Goal: Check status: Check status

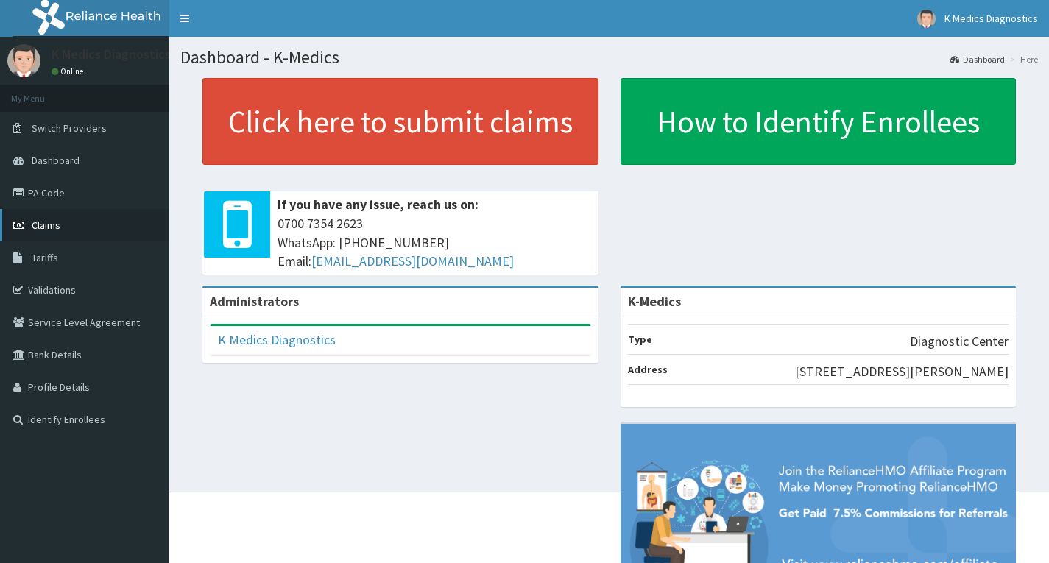
click at [58, 223] on span "Claims" at bounding box center [46, 225] width 29 height 13
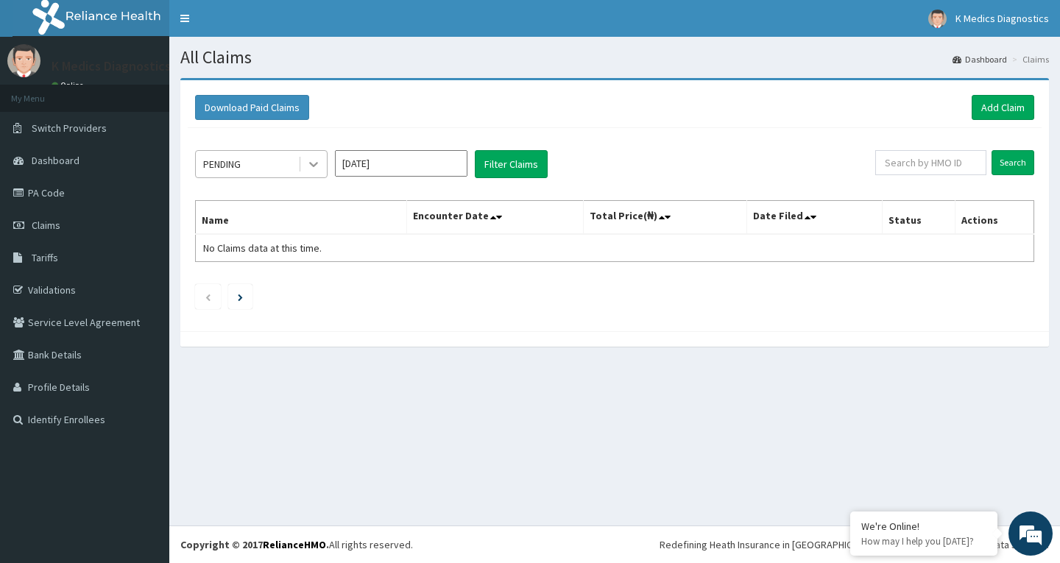
click at [309, 162] on icon at bounding box center [313, 164] width 15 height 15
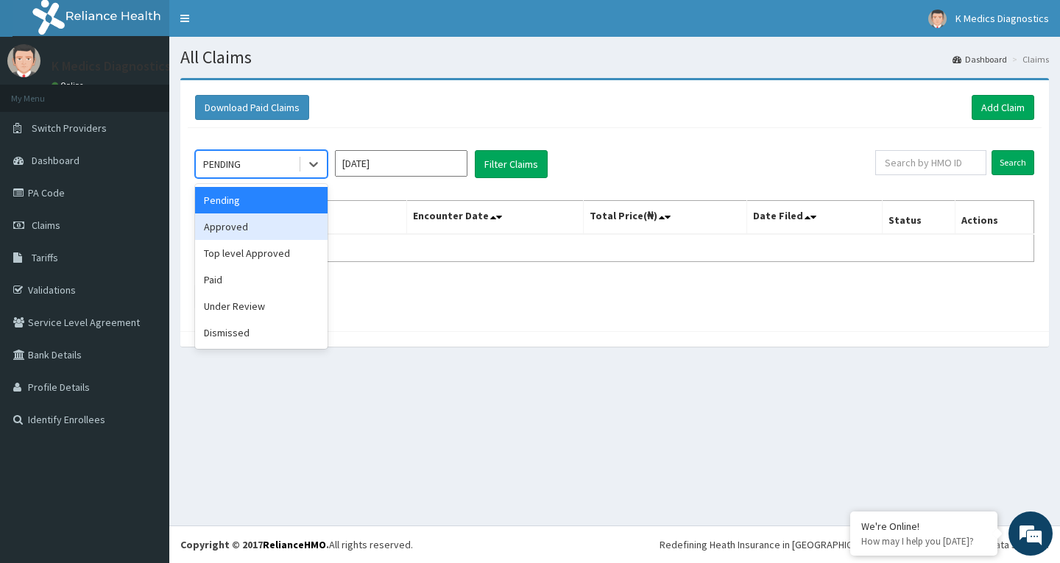
click at [261, 225] on div "Approved" at bounding box center [261, 227] width 133 height 27
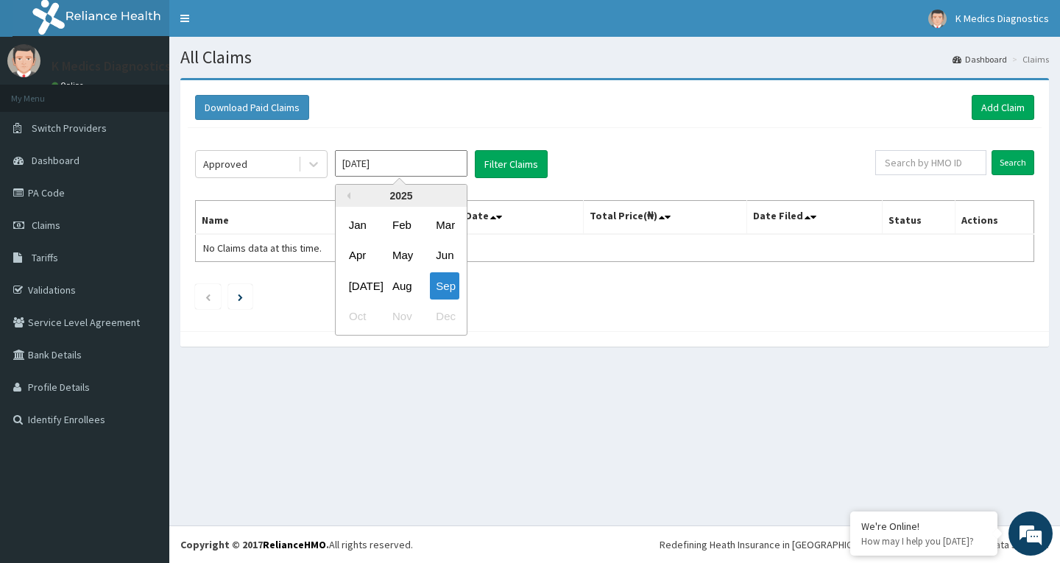
click at [409, 166] on input "[DATE]" at bounding box center [401, 163] width 133 height 27
click at [399, 278] on div "Aug" at bounding box center [401, 285] width 29 height 27
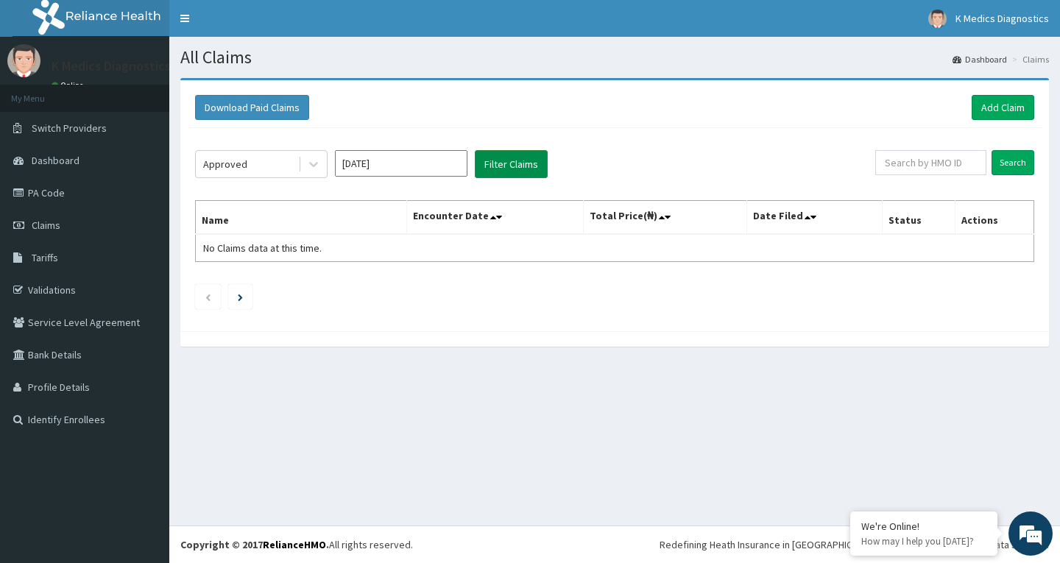
click at [506, 162] on button "Filter Claims" at bounding box center [511, 164] width 73 height 28
click at [320, 162] on icon at bounding box center [313, 164] width 15 height 15
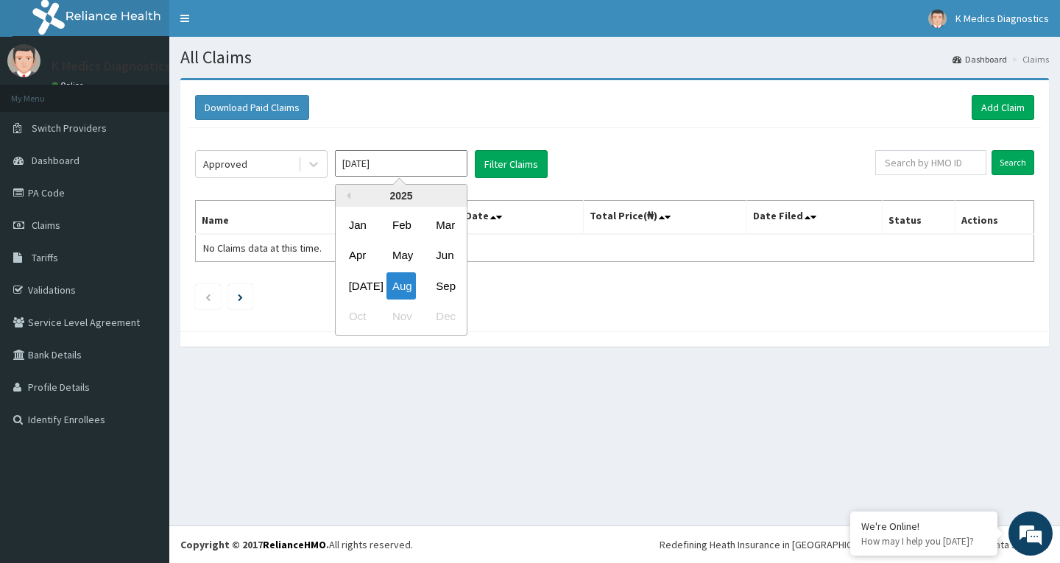
click at [431, 160] on input "[DATE]" at bounding box center [401, 163] width 133 height 27
click at [358, 279] on div "[DATE]" at bounding box center [357, 285] width 29 height 27
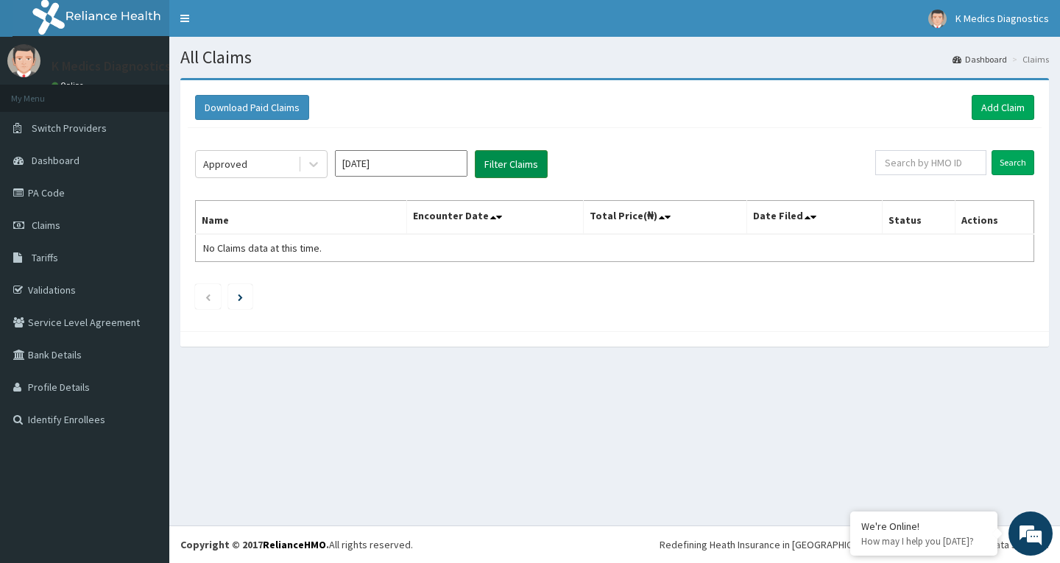
click at [517, 163] on button "Filter Claims" at bounding box center [511, 164] width 73 height 28
click at [507, 161] on button "Filter Claims" at bounding box center [511, 164] width 73 height 28
click at [279, 166] on div "Approved" at bounding box center [247, 164] width 102 height 24
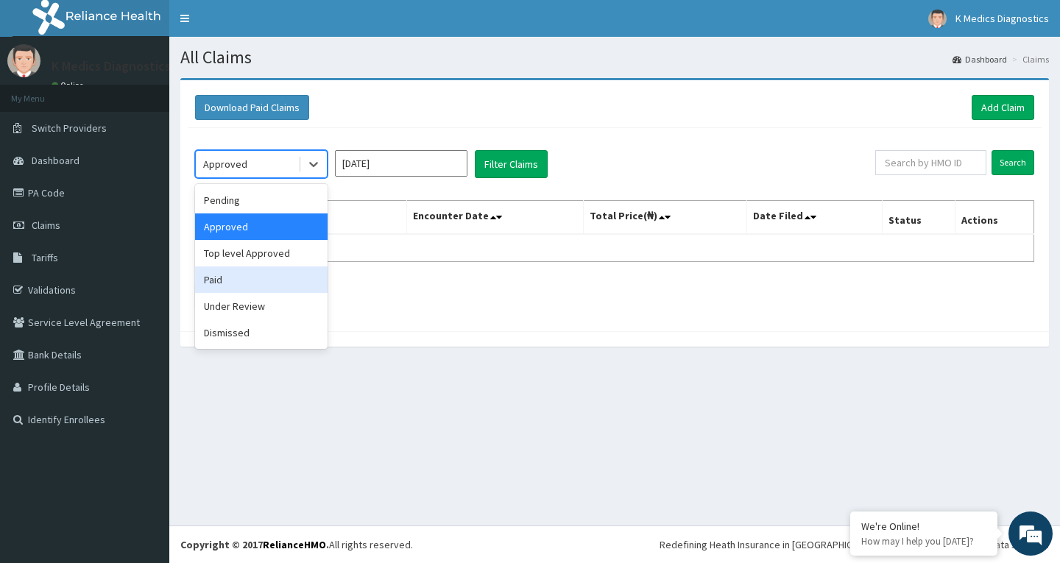
click at [258, 282] on div "Paid" at bounding box center [261, 280] width 133 height 27
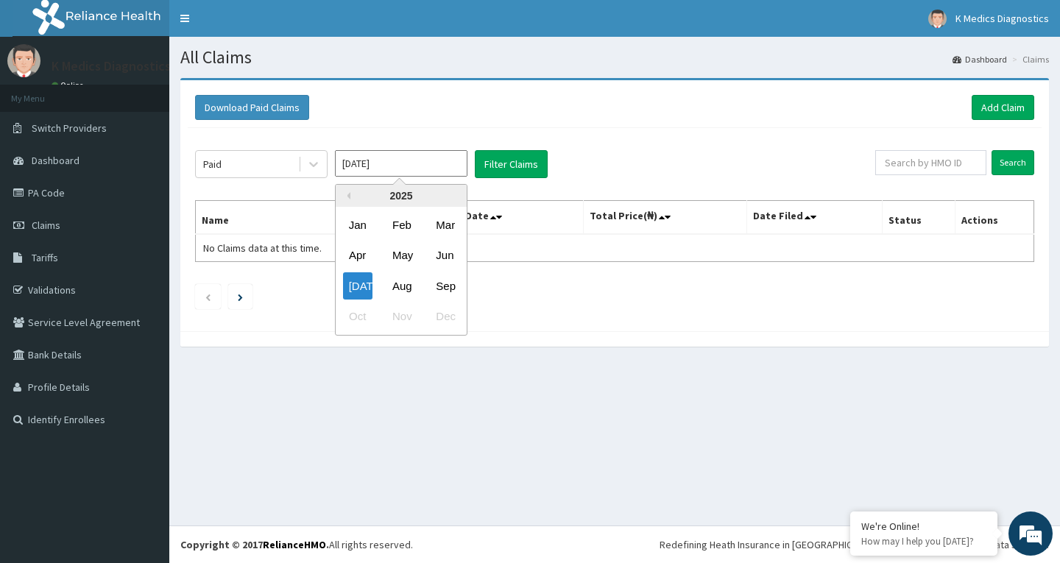
click at [377, 163] on input "[DATE]" at bounding box center [401, 163] width 133 height 27
click at [408, 288] on div "Aug" at bounding box center [401, 285] width 29 height 27
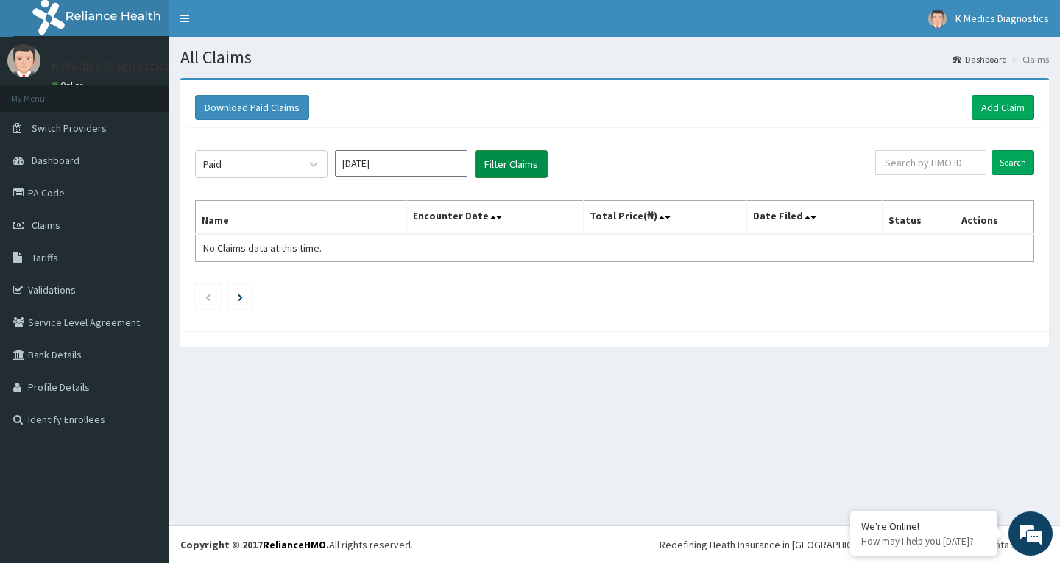
click at [499, 175] on button "Filter Claims" at bounding box center [511, 164] width 73 height 28
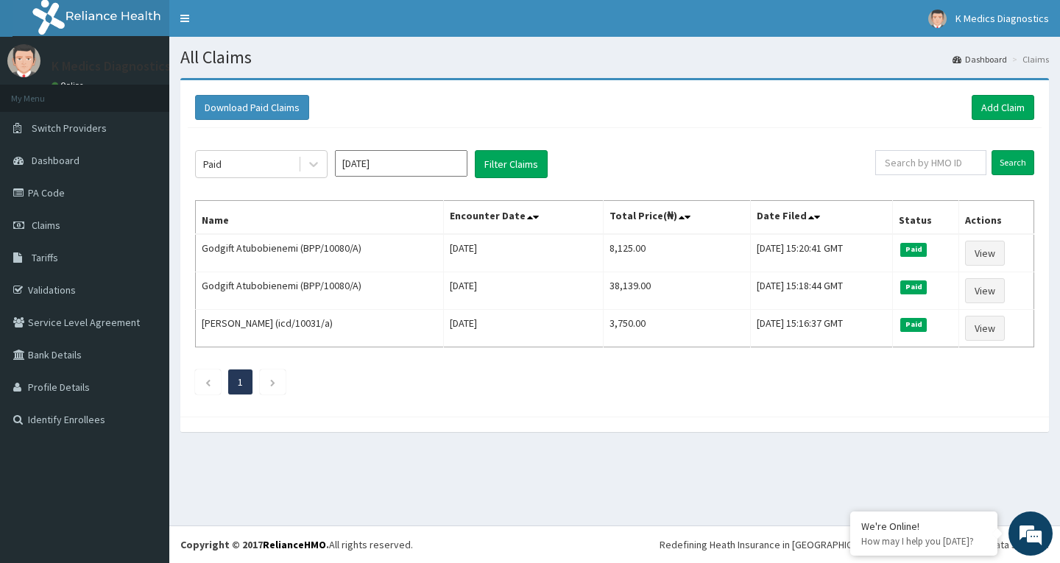
click at [427, 171] on input "[DATE]" at bounding box center [401, 163] width 133 height 27
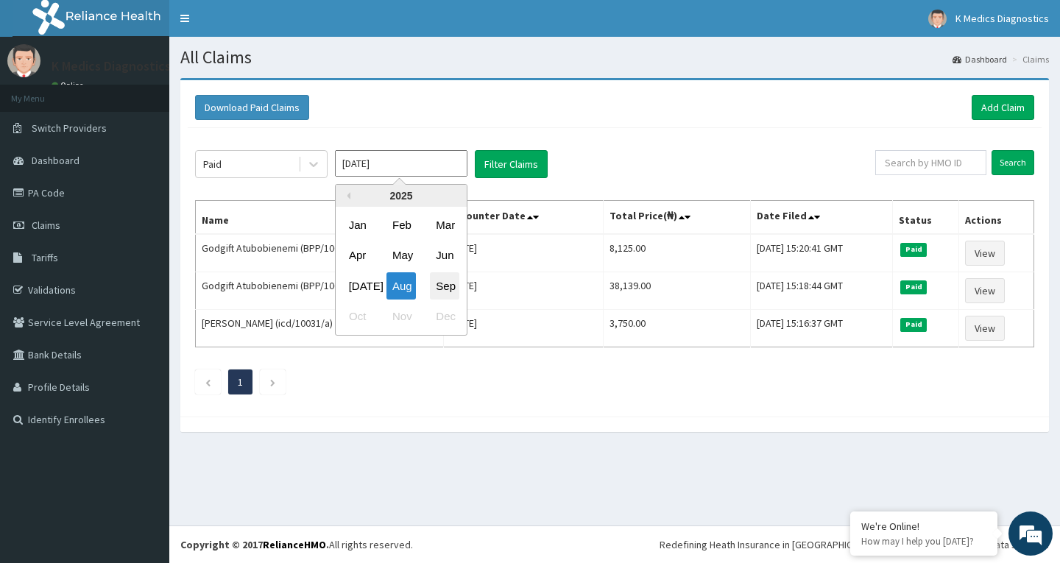
click at [445, 292] on div "Sep" at bounding box center [444, 285] width 29 height 27
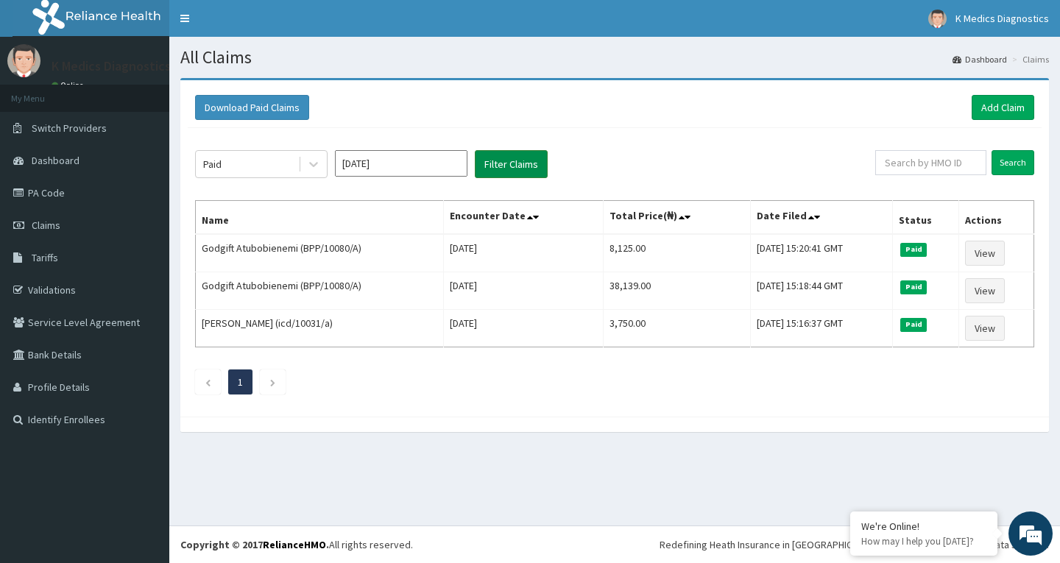
click at [526, 173] on button "Filter Claims" at bounding box center [511, 164] width 73 height 28
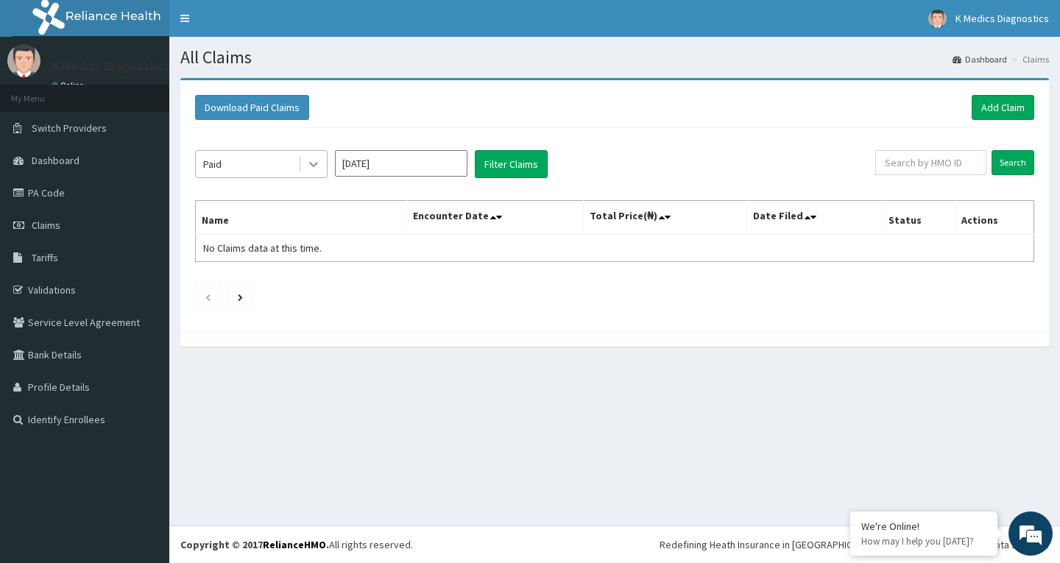
click at [312, 162] on icon at bounding box center [313, 164] width 15 height 15
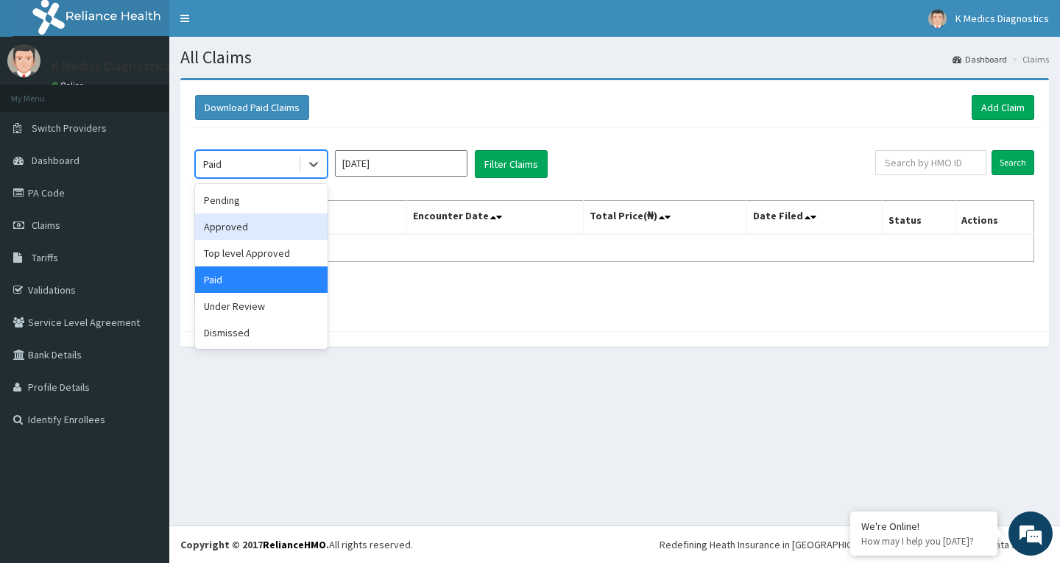
click at [272, 220] on div "Approved" at bounding box center [261, 227] width 133 height 27
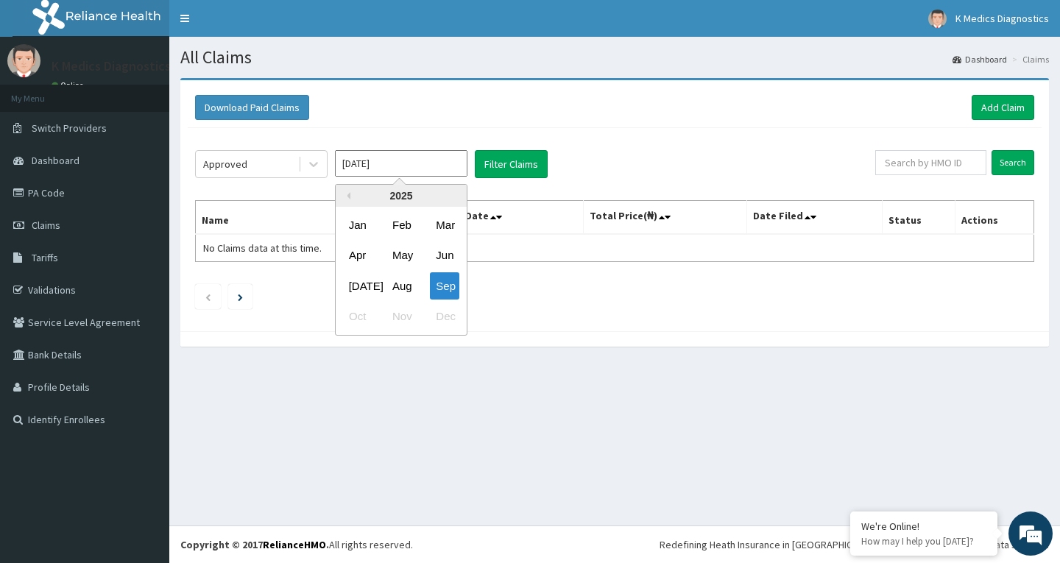
click at [390, 168] on input "[DATE]" at bounding box center [401, 163] width 133 height 27
drag, startPoint x: 357, startPoint y: 295, endPoint x: 392, endPoint y: 249, distance: 57.7
click at [357, 294] on div "[DATE]" at bounding box center [357, 285] width 29 height 27
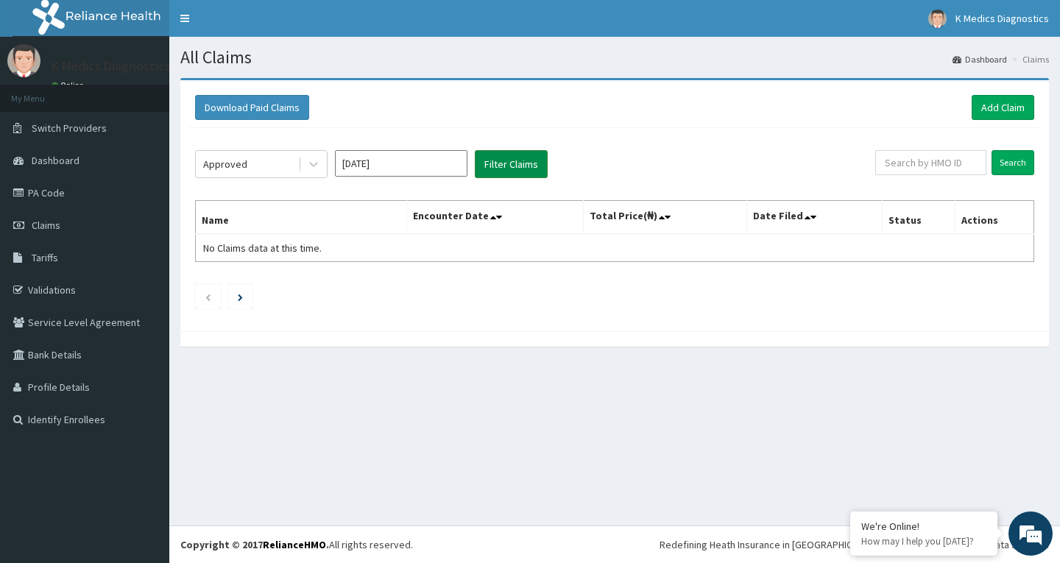
click at [515, 177] on button "Filter Claims" at bounding box center [511, 164] width 73 height 28
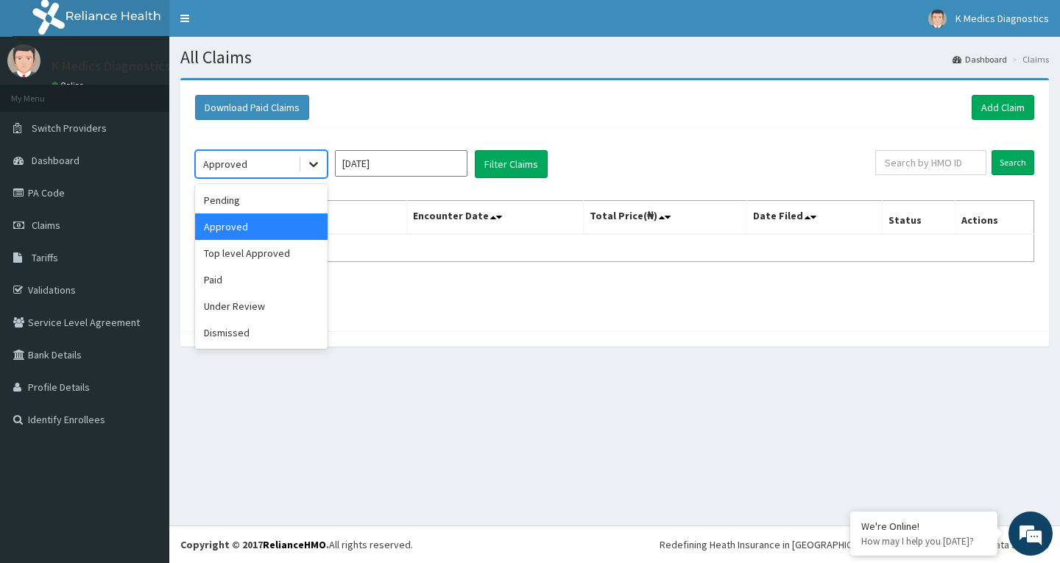
click at [318, 168] on icon at bounding box center [313, 164] width 15 height 15
click at [256, 304] on div "Under Review" at bounding box center [261, 306] width 133 height 27
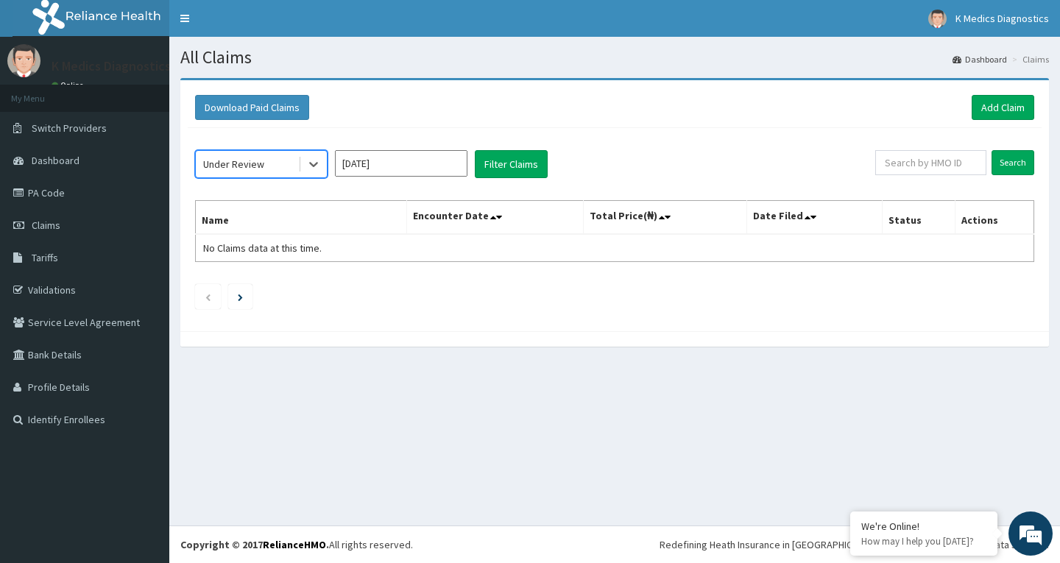
click at [384, 166] on input "[DATE]" at bounding box center [401, 163] width 133 height 27
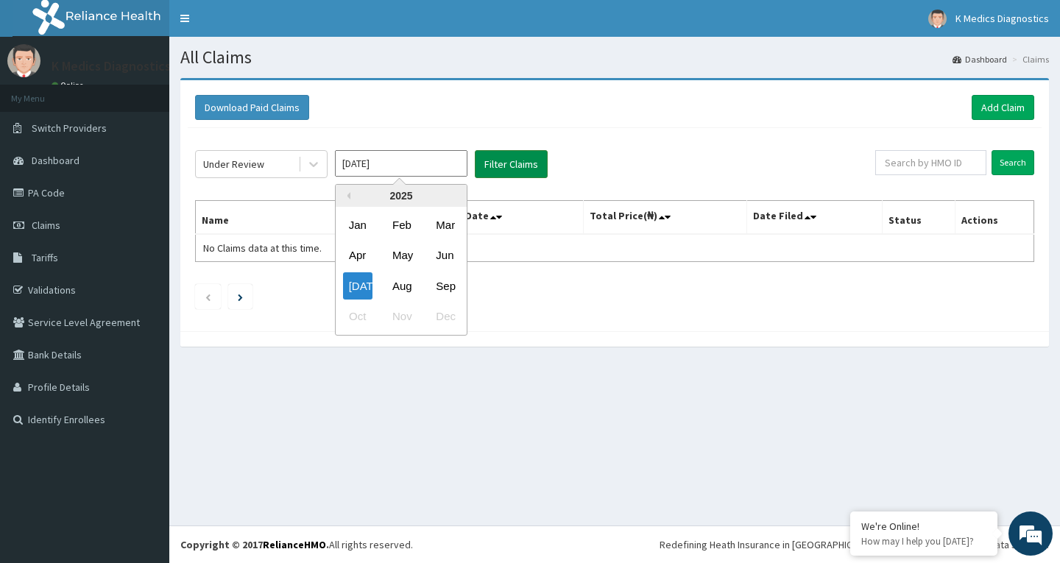
click at [515, 166] on button "Filter Claims" at bounding box center [511, 164] width 73 height 28
click at [427, 163] on input "[DATE]" at bounding box center [401, 163] width 133 height 27
click at [303, 166] on div at bounding box center [313, 164] width 27 height 27
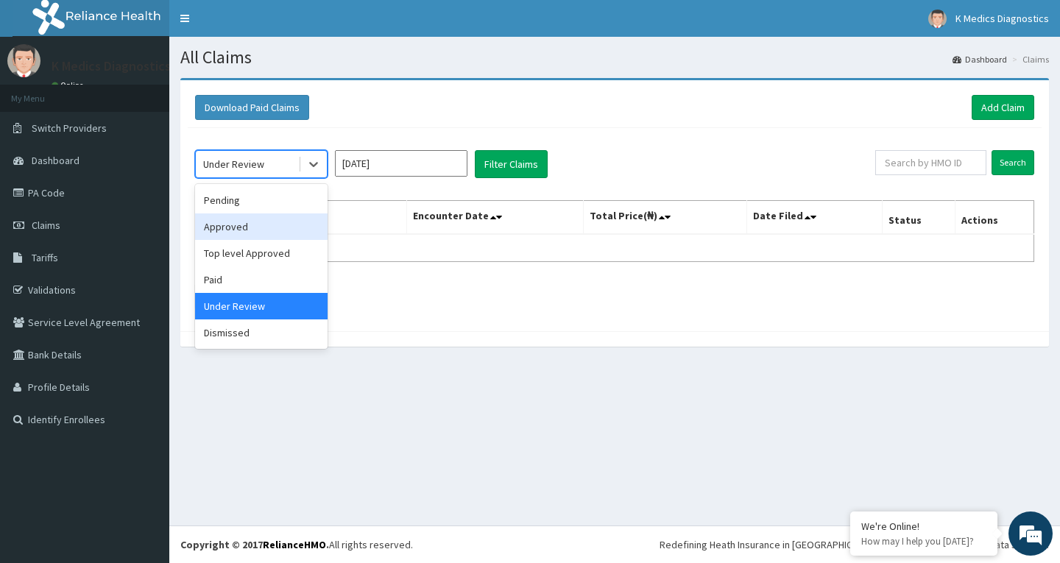
click at [239, 225] on div "Approved" at bounding box center [261, 227] width 133 height 27
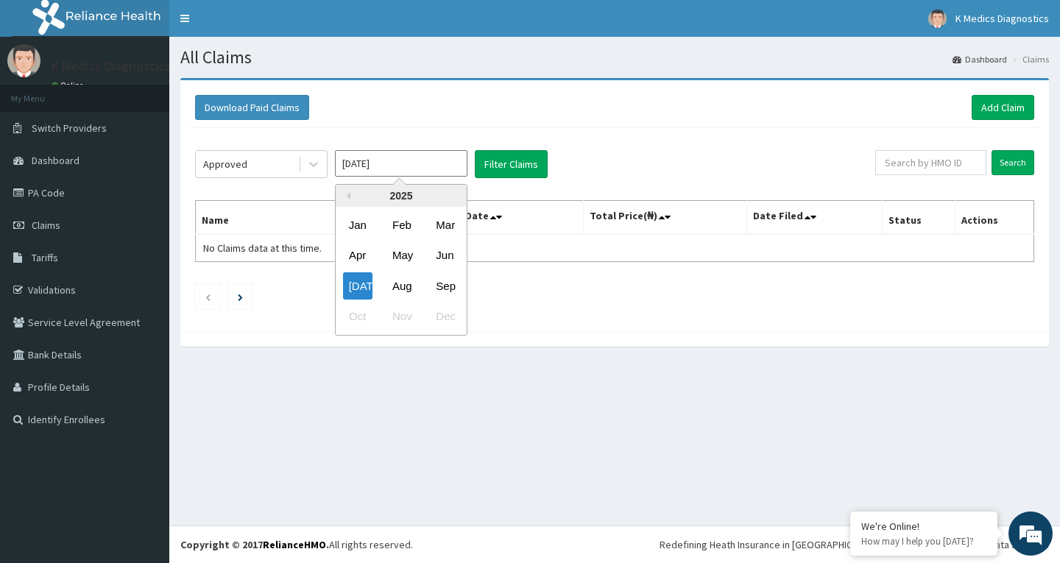
click at [399, 160] on input "[DATE]" at bounding box center [401, 163] width 133 height 27
click at [367, 271] on div "[DATE] Aug Sep" at bounding box center [401, 286] width 131 height 30
click at [353, 276] on div "[DATE]" at bounding box center [357, 285] width 29 height 27
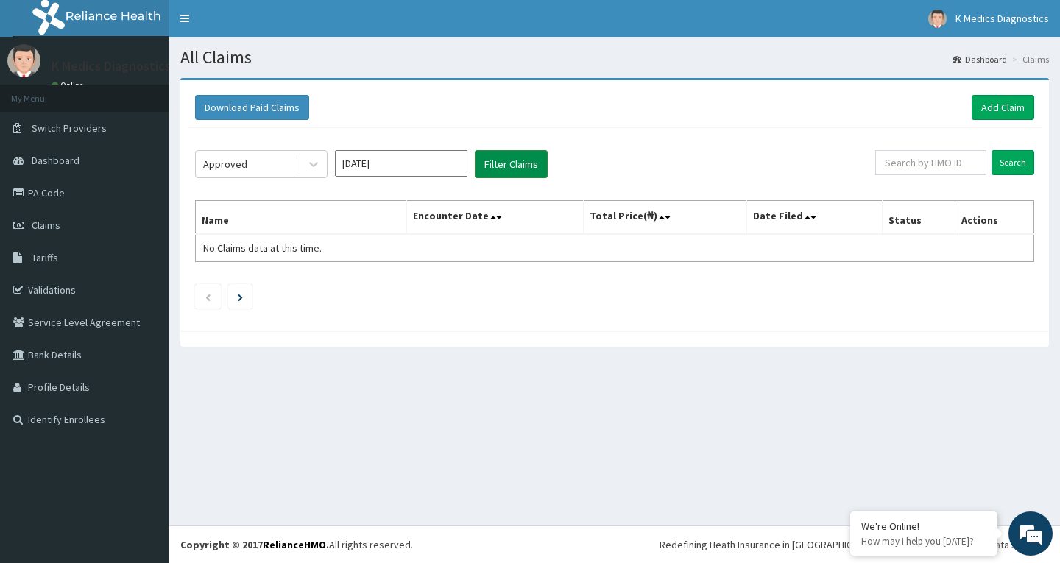
click at [492, 161] on button "Filter Claims" at bounding box center [511, 164] width 73 height 28
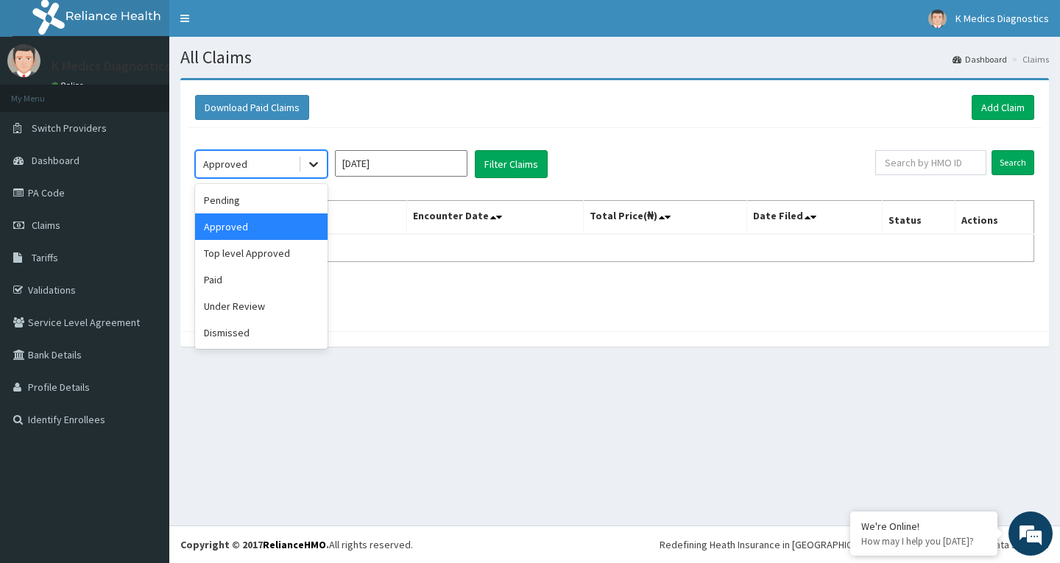
click at [320, 169] on icon at bounding box center [313, 164] width 15 height 15
click at [243, 224] on div "Approved" at bounding box center [261, 227] width 133 height 27
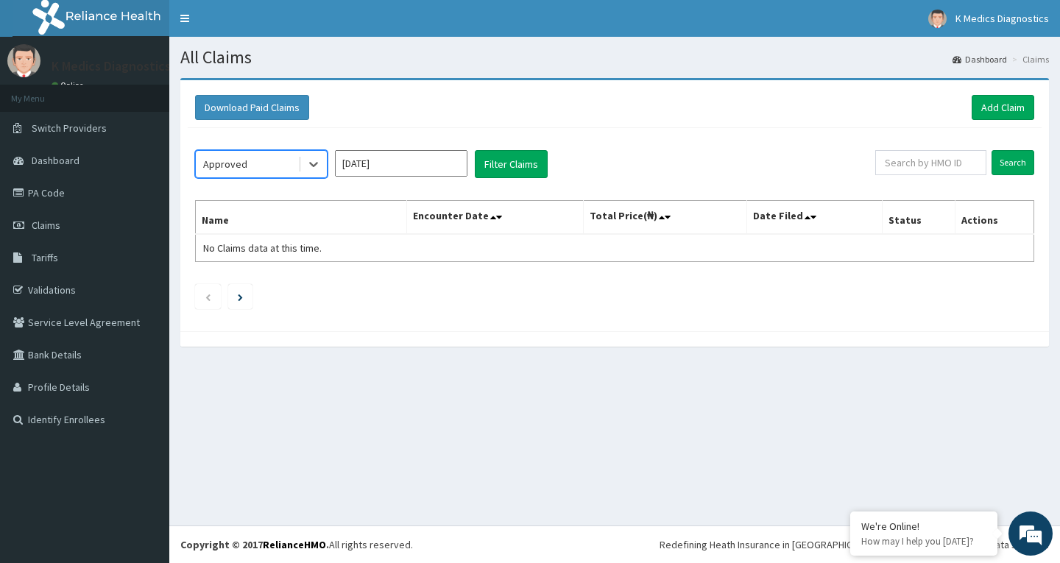
click at [399, 166] on input "[DATE]" at bounding box center [401, 163] width 133 height 27
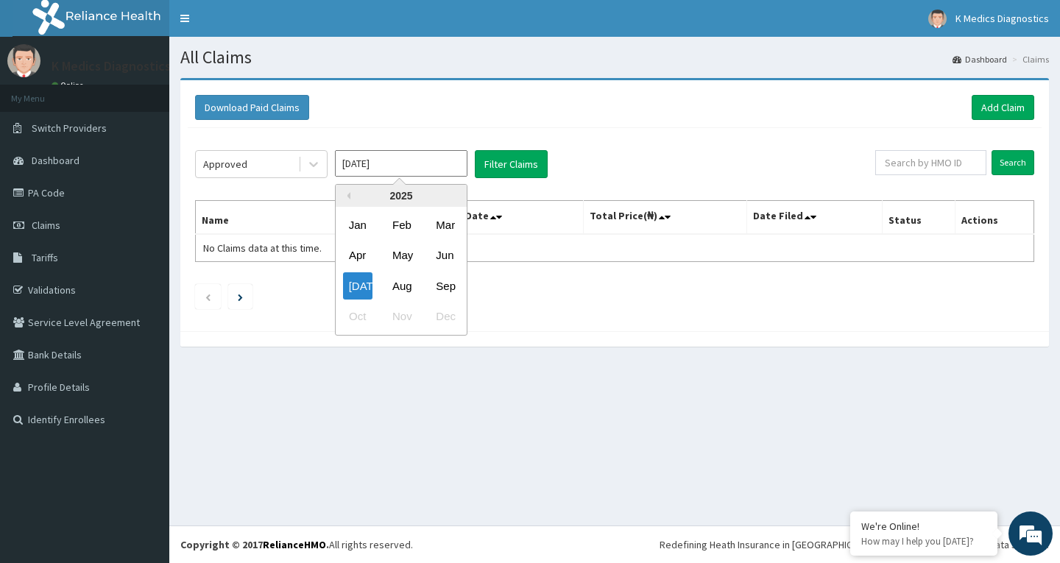
click at [418, 286] on div "[DATE] Aug Sep" at bounding box center [401, 286] width 131 height 30
click at [411, 286] on div "Aug" at bounding box center [401, 285] width 29 height 27
type input "[DATE]"
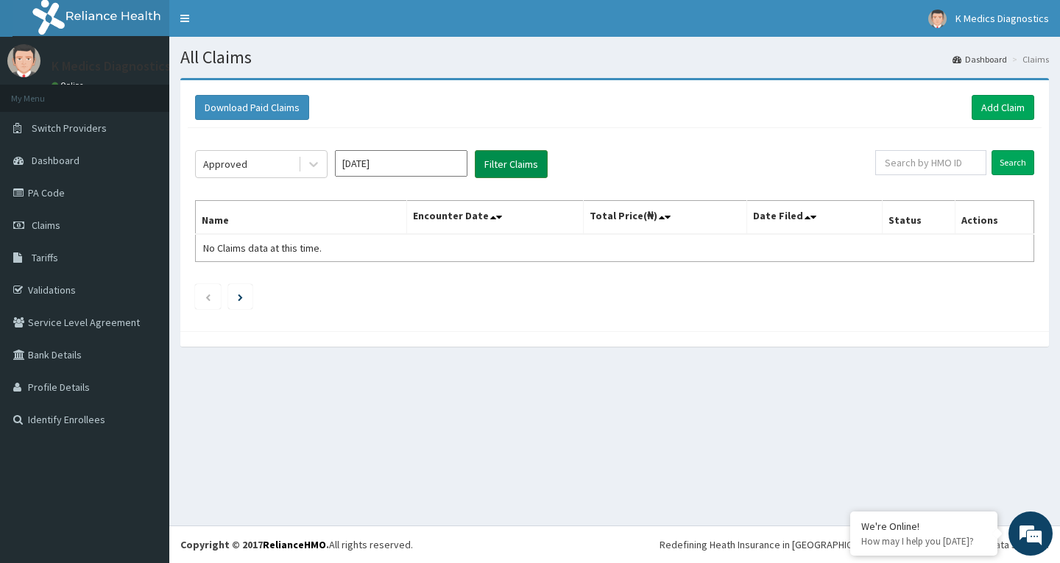
click at [495, 177] on button "Filter Claims" at bounding box center [511, 164] width 73 height 28
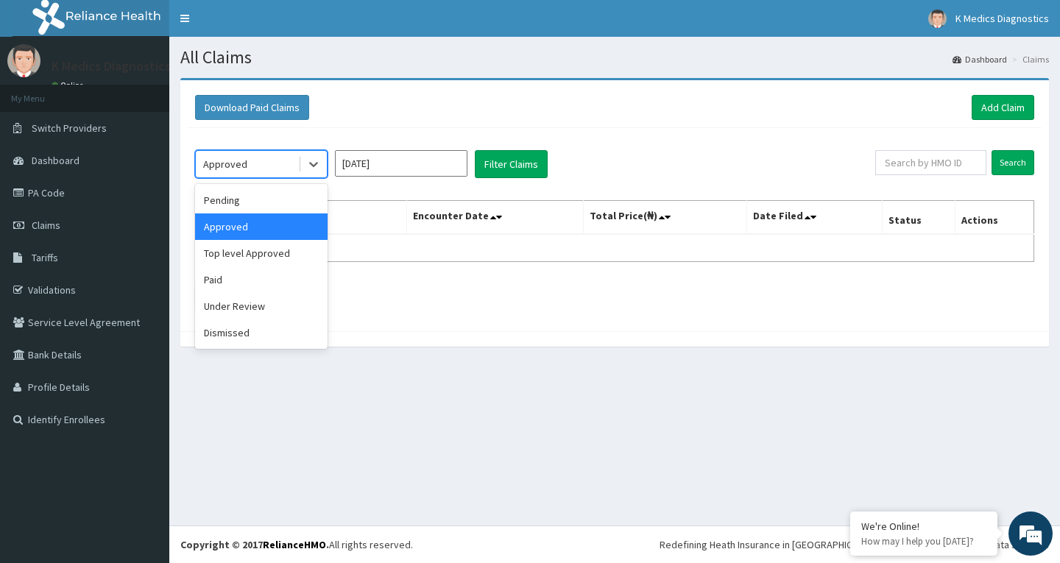
click at [300, 167] on span at bounding box center [300, 164] width 1 height 15
click at [288, 191] on div "Pending" at bounding box center [261, 200] width 133 height 27
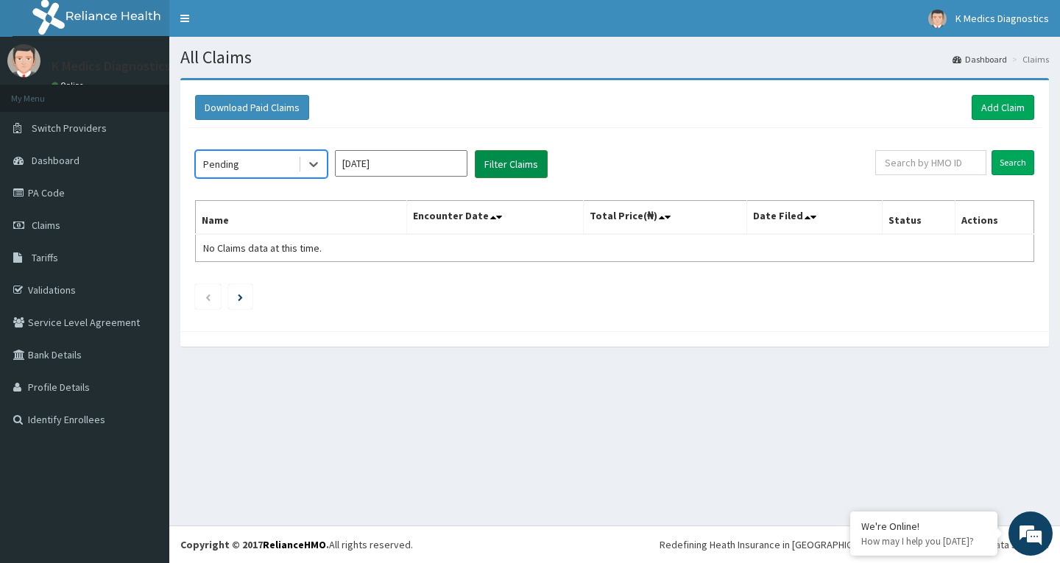
click at [504, 156] on button "Filter Claims" at bounding box center [511, 164] width 73 height 28
